Goal: Information Seeking & Learning: Learn about a topic

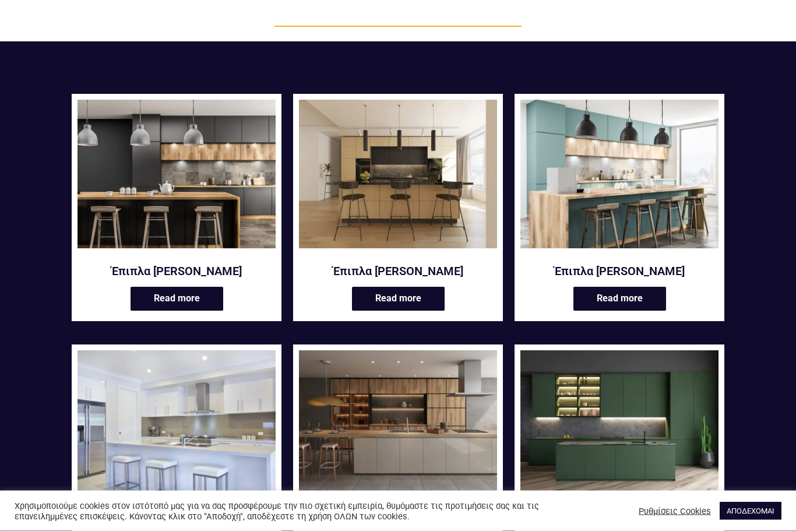
scroll to position [157, 0]
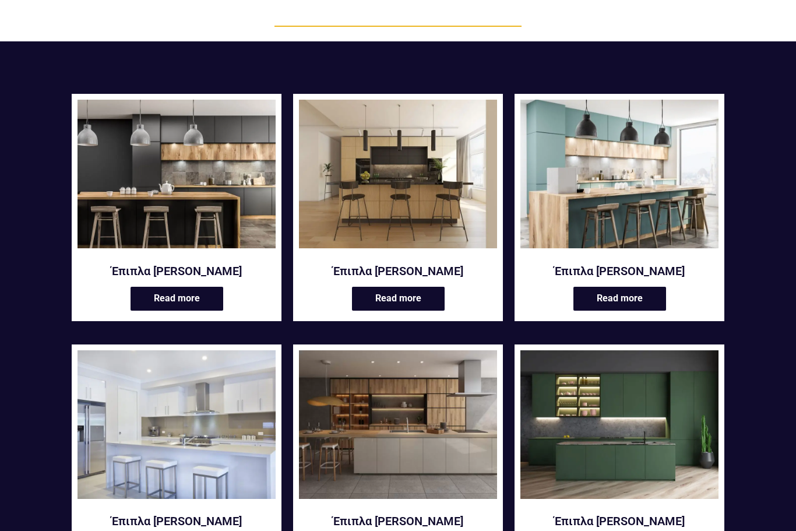
click at [387, 297] on link "Read more" at bounding box center [398, 299] width 93 height 24
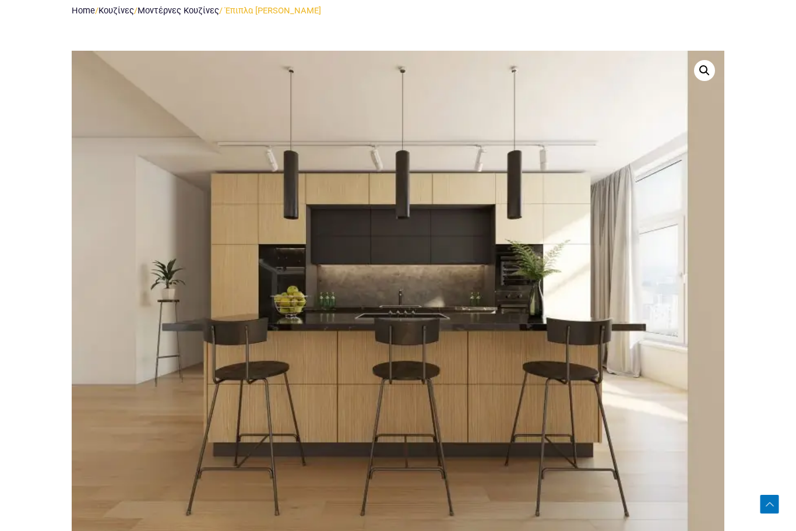
scroll to position [588, 0]
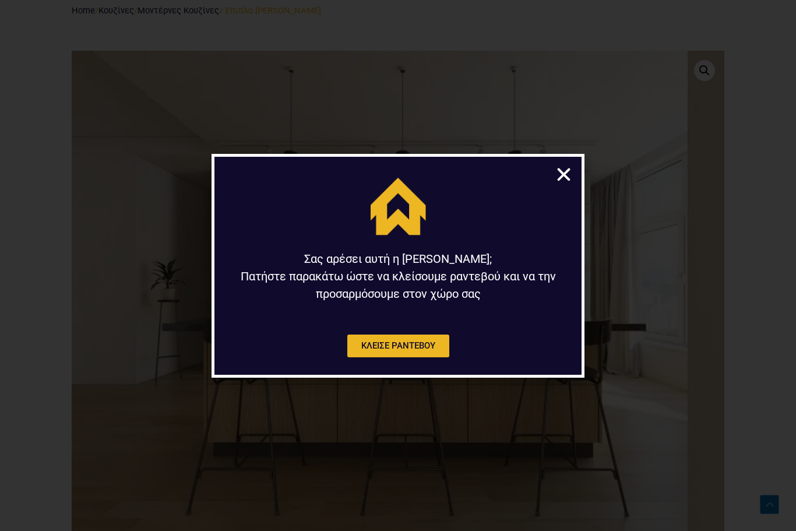
click at [566, 184] on icon "Close" at bounding box center [564, 174] width 18 height 18
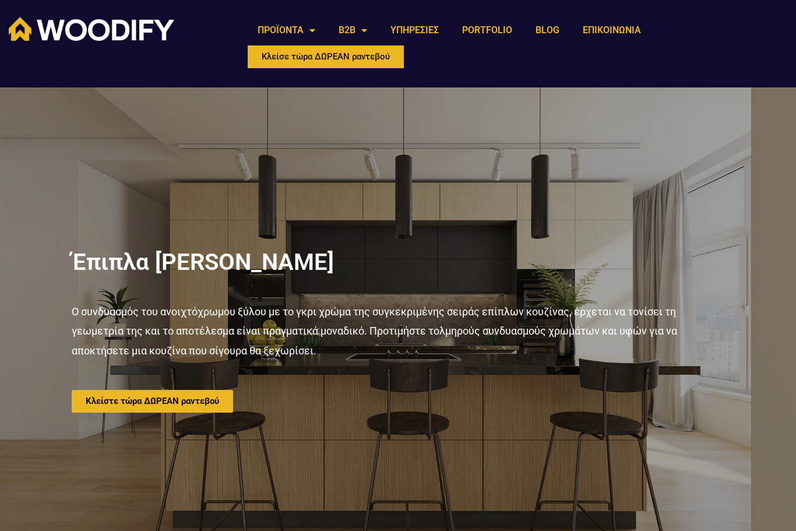
scroll to position [0, 0]
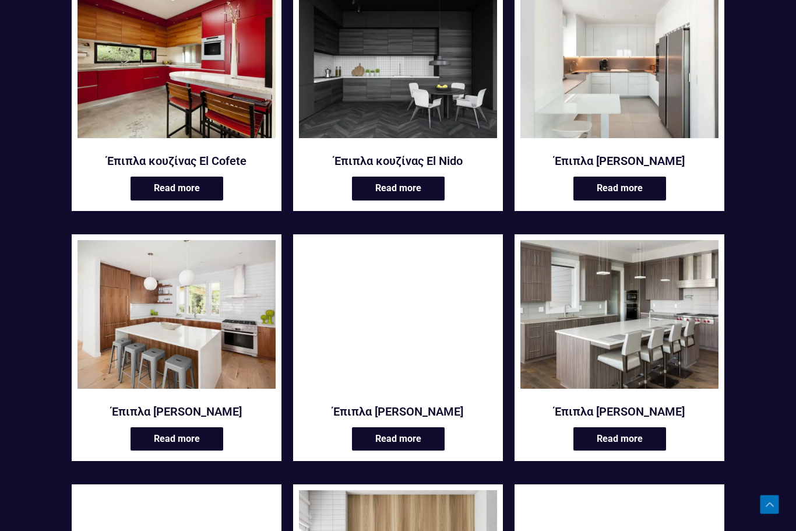
scroll to position [770, 0]
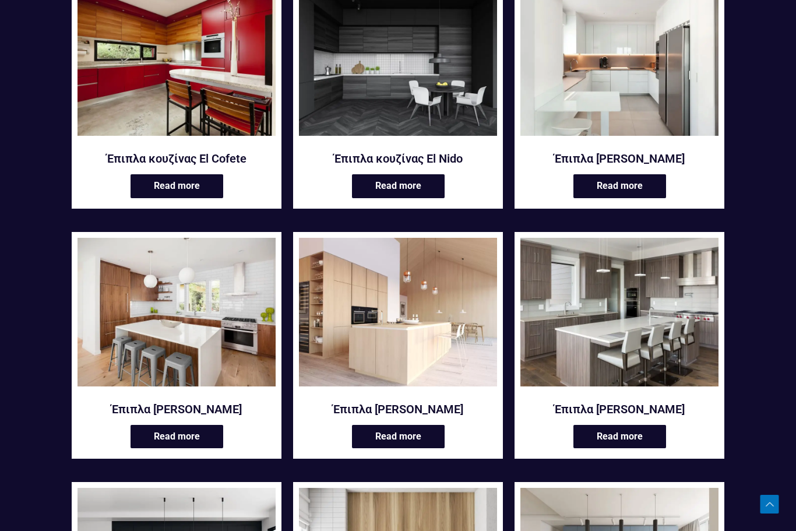
click at [402, 439] on link "Read more" at bounding box center [398, 437] width 93 height 24
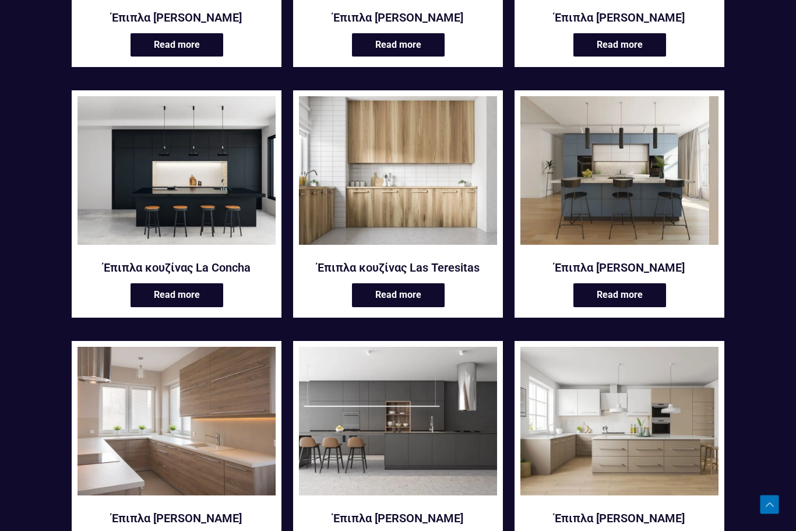
scroll to position [1158, 0]
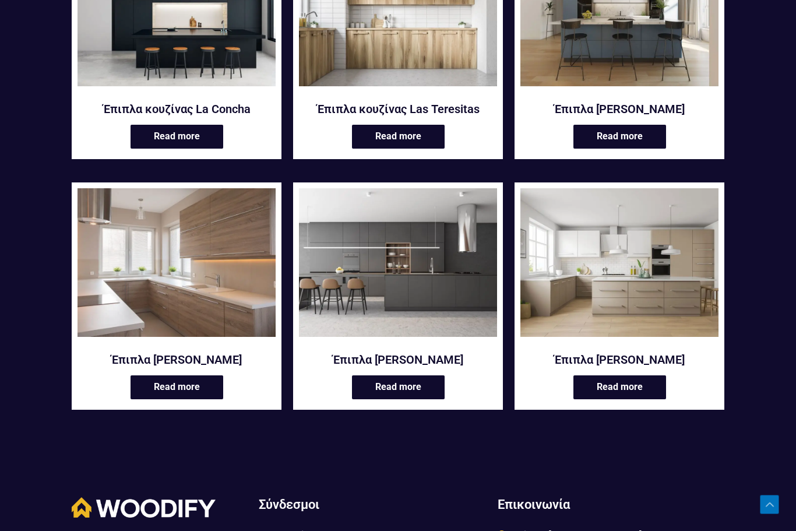
scroll to position [1319, 0]
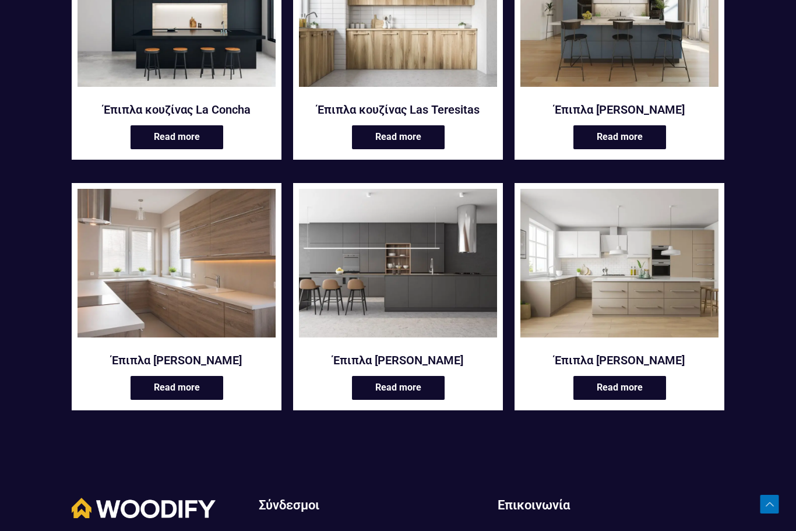
click at [399, 377] on link "Read more" at bounding box center [398, 388] width 93 height 24
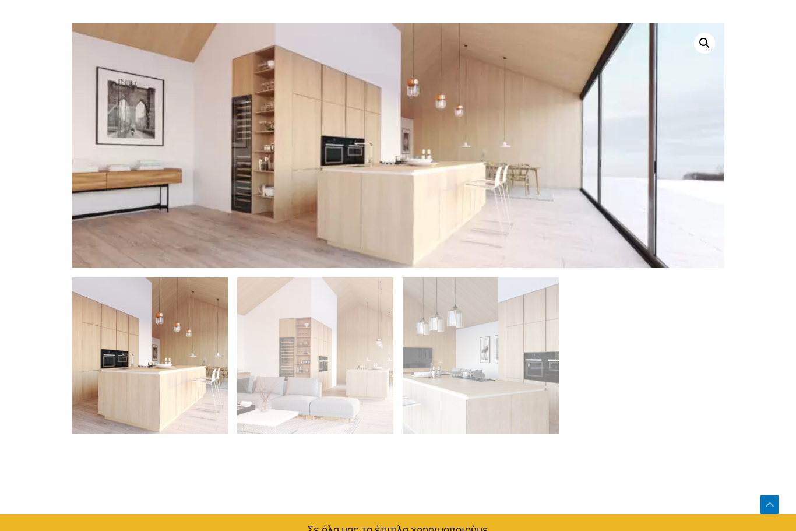
scroll to position [629, 0]
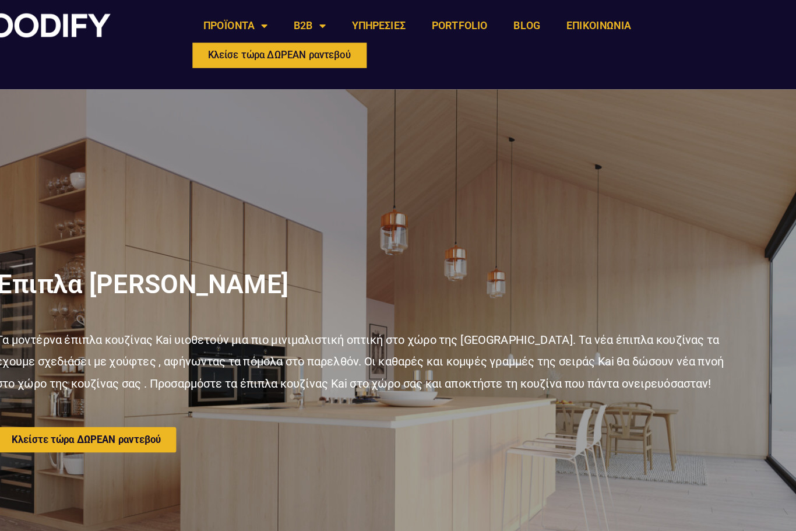
scroll to position [0, 0]
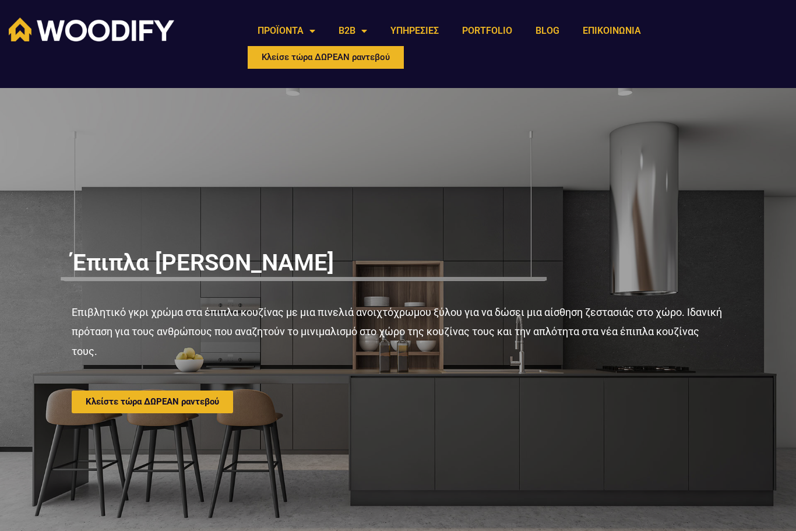
click at [731, 367] on div at bounding box center [398, 332] width 796 height 488
